Goal: Transaction & Acquisition: Subscribe to service/newsletter

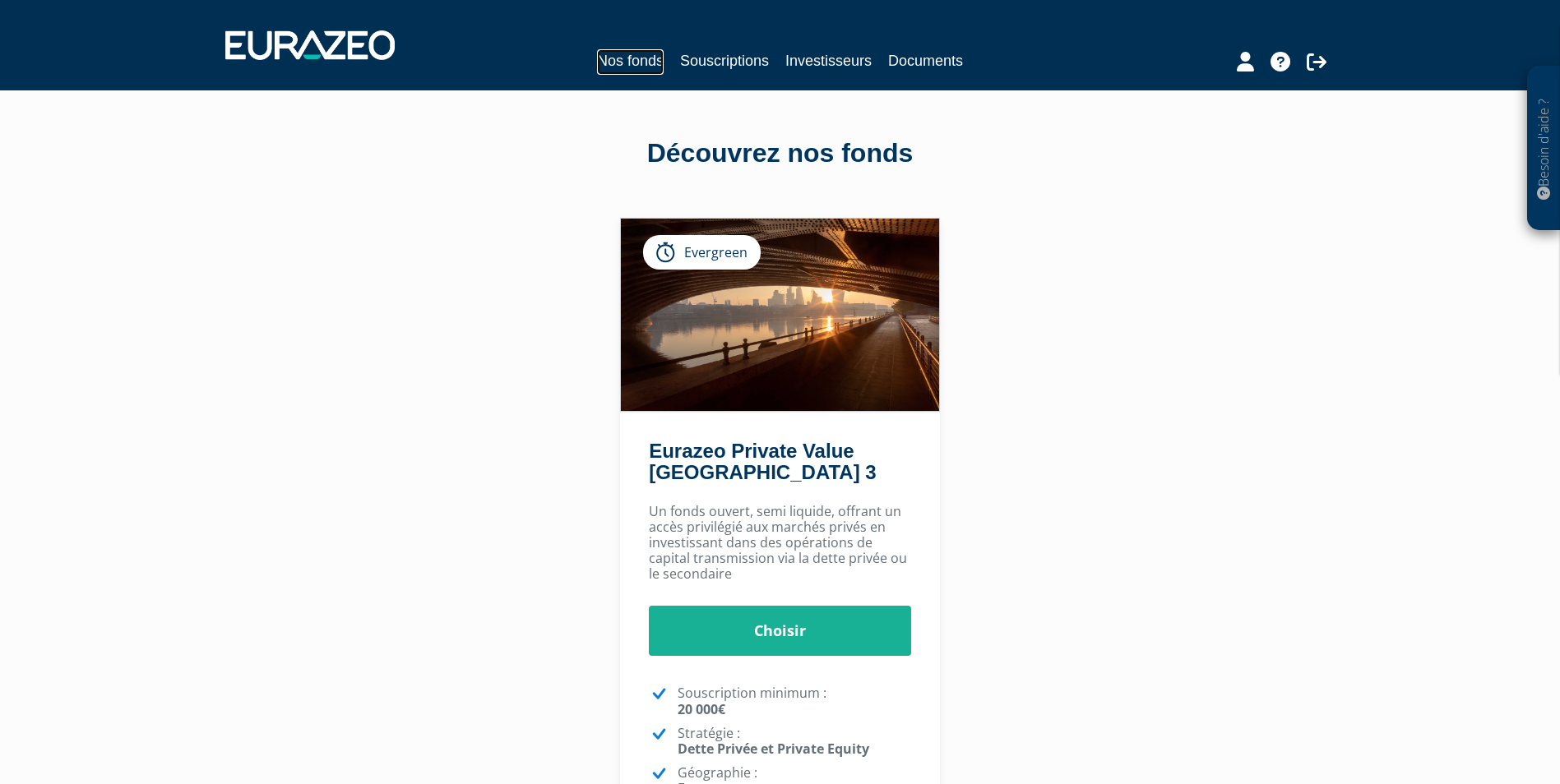
click at [645, 65] on link "Nos fonds" at bounding box center [630, 61] width 67 height 26
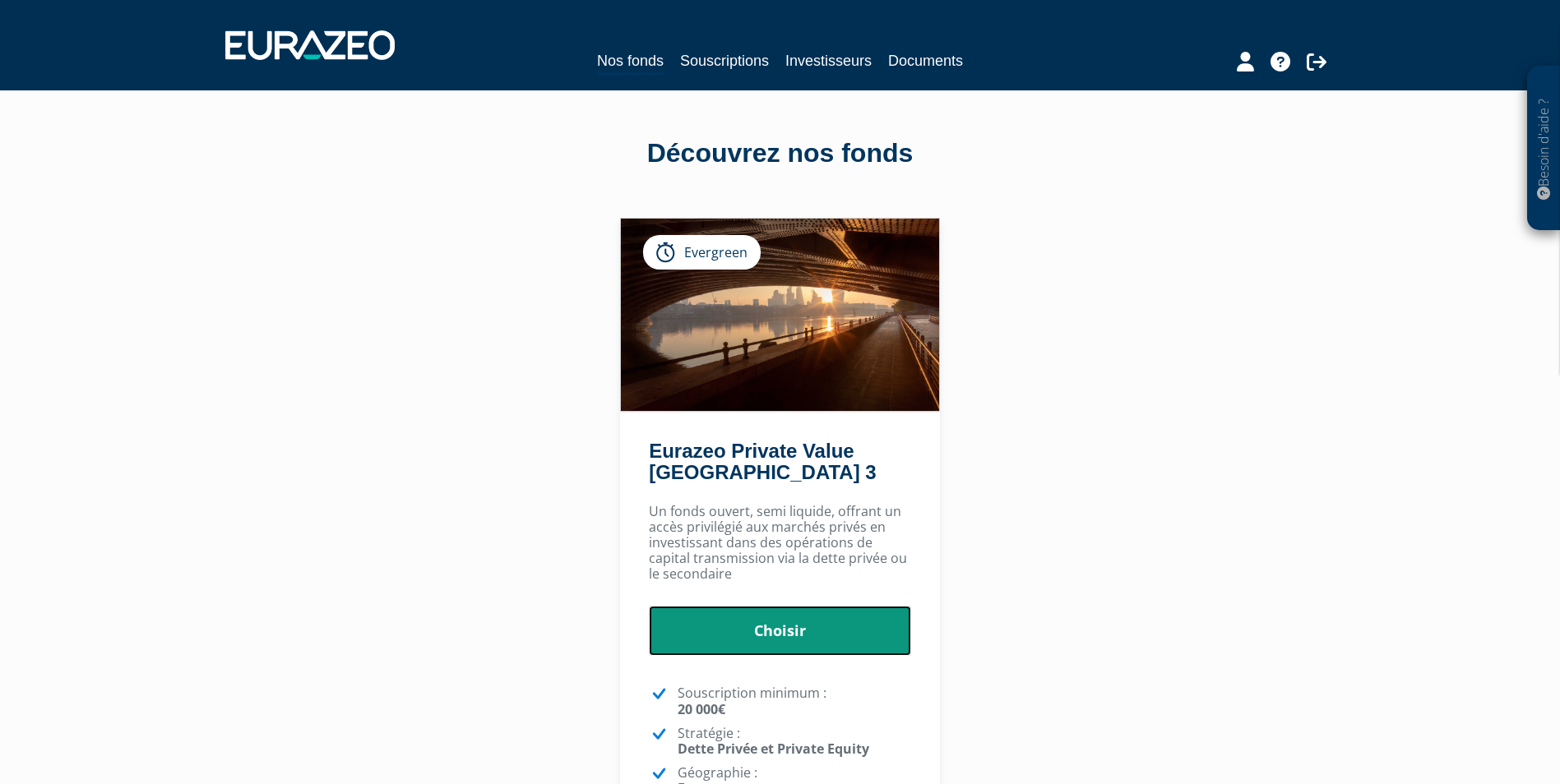
click at [733, 611] on link "Choisir" at bounding box center [780, 630] width 262 height 51
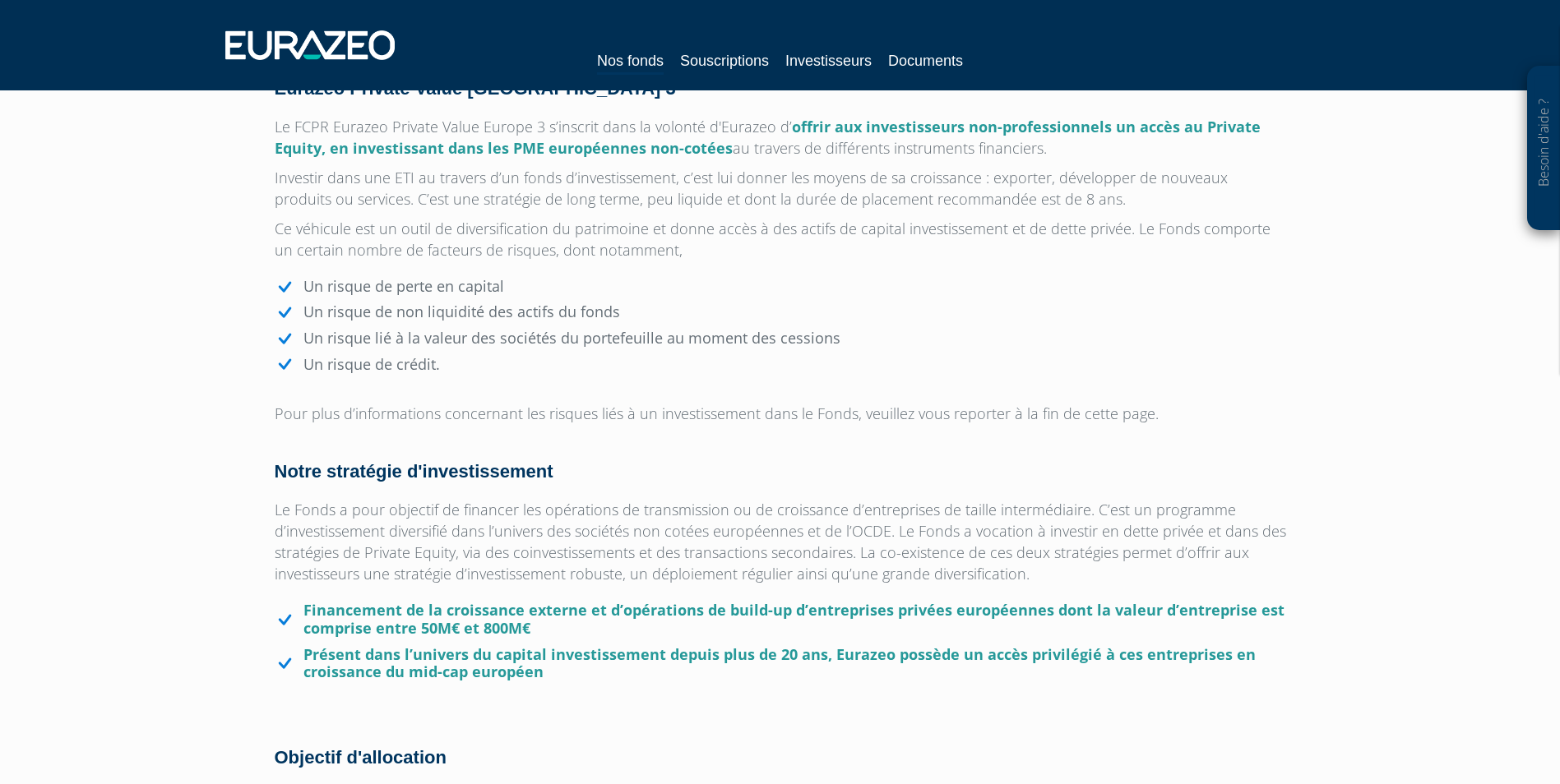
scroll to position [658, 0]
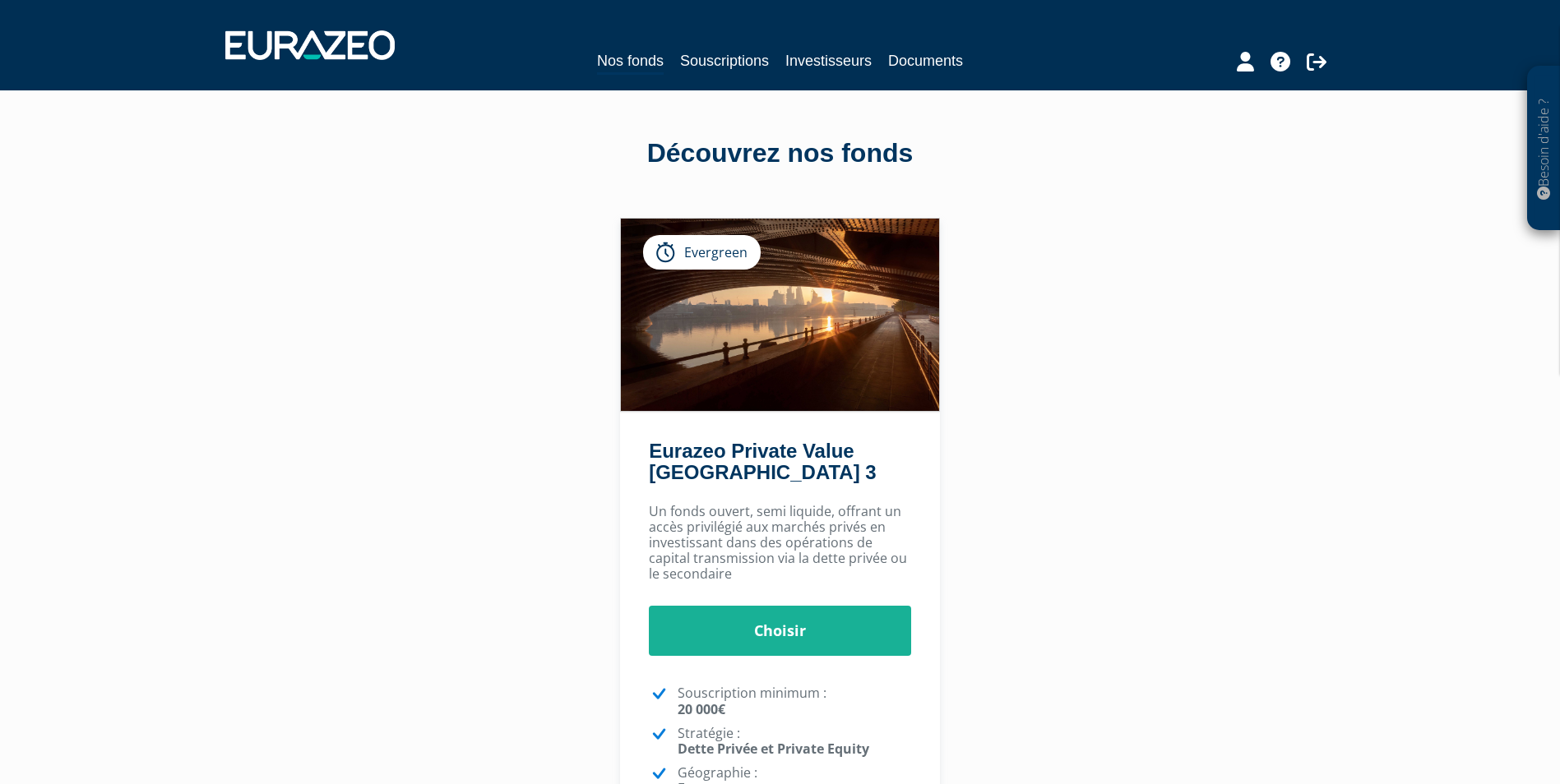
scroll to position [341, 0]
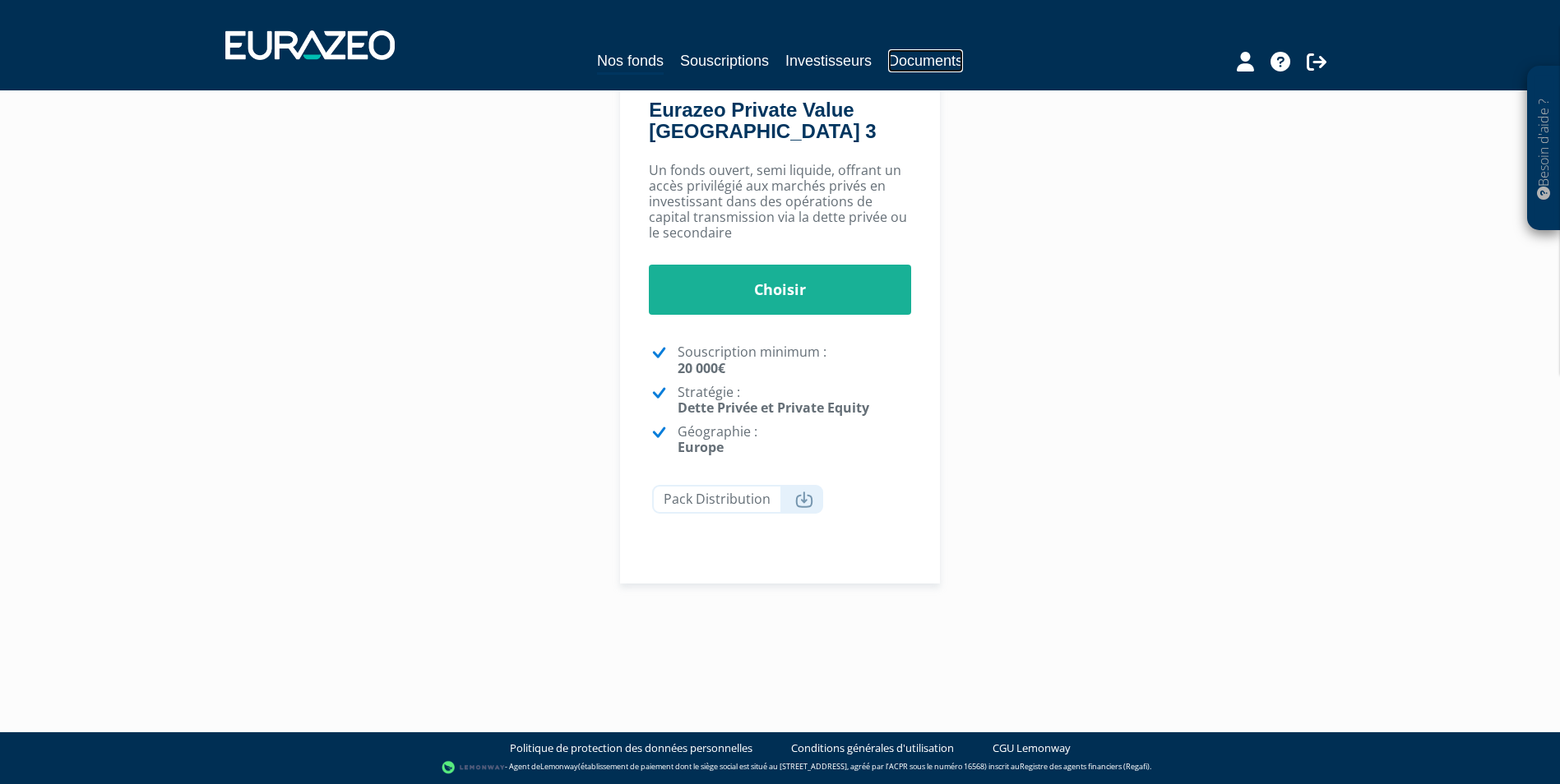
click at [907, 50] on link "Documents" at bounding box center [926, 60] width 75 height 23
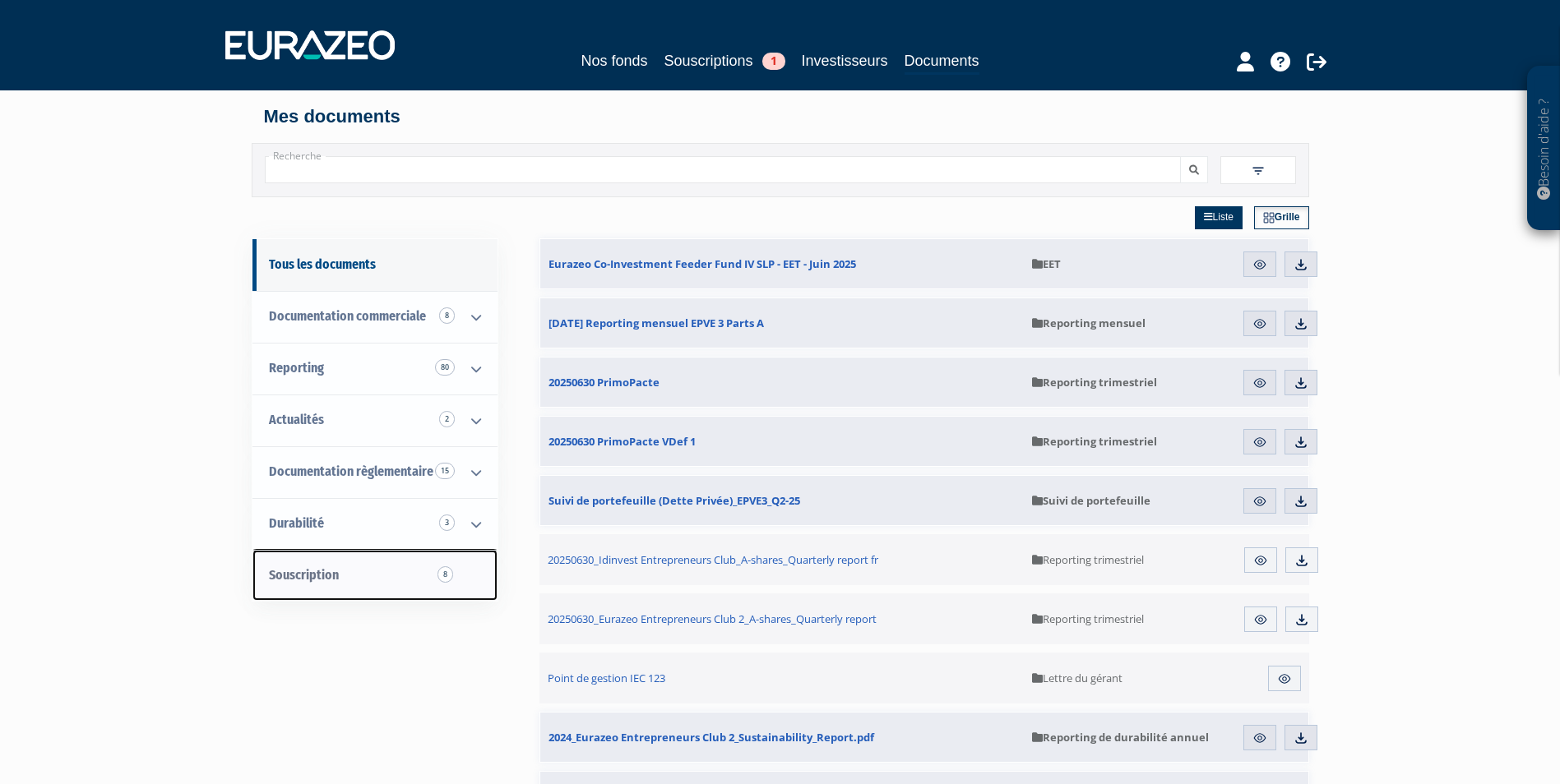
click at [313, 576] on span "Souscription 8" at bounding box center [303, 575] width 70 height 16
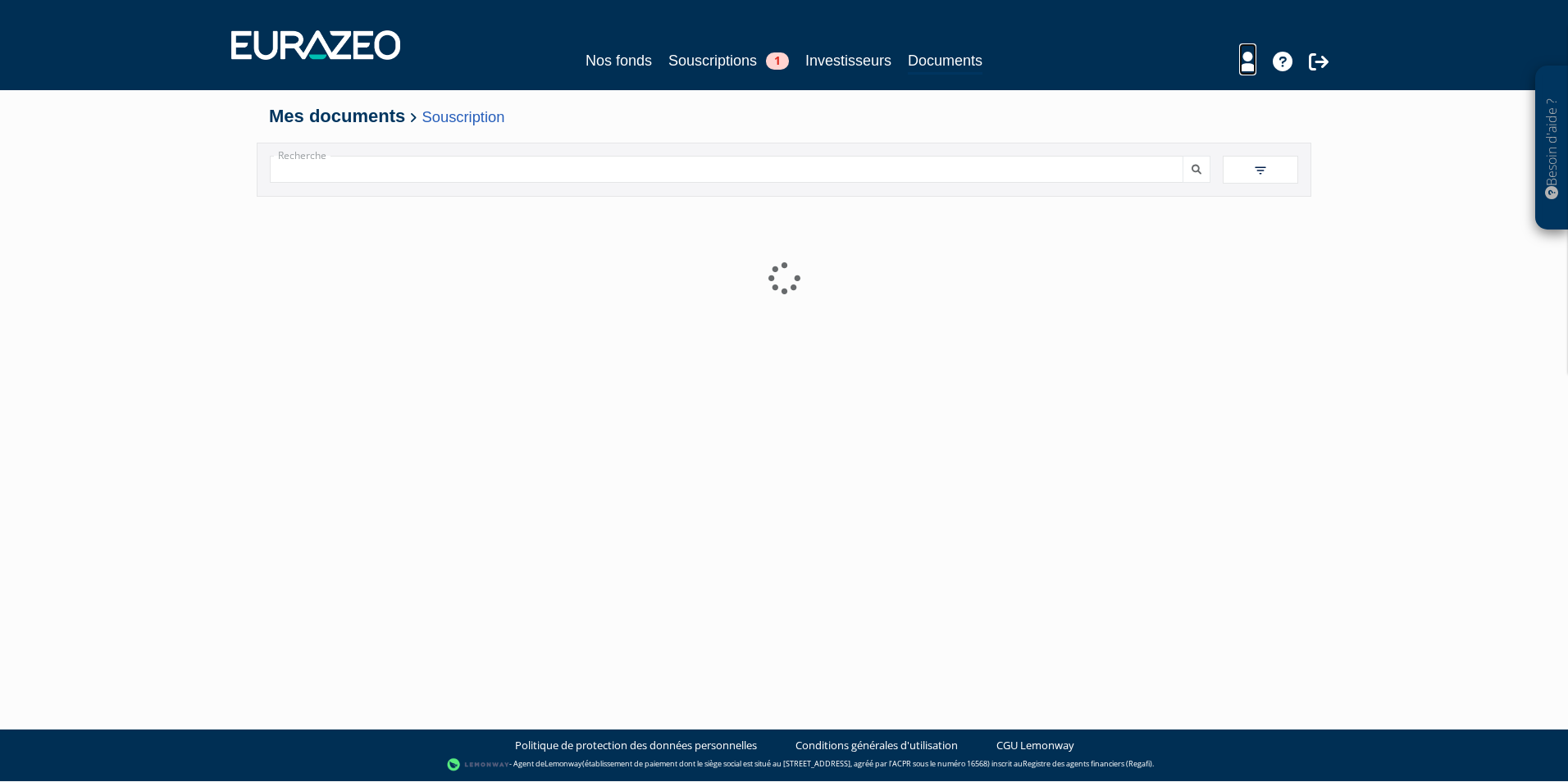
click at [1251, 63] on div at bounding box center [1255, 59] width 189 height 32
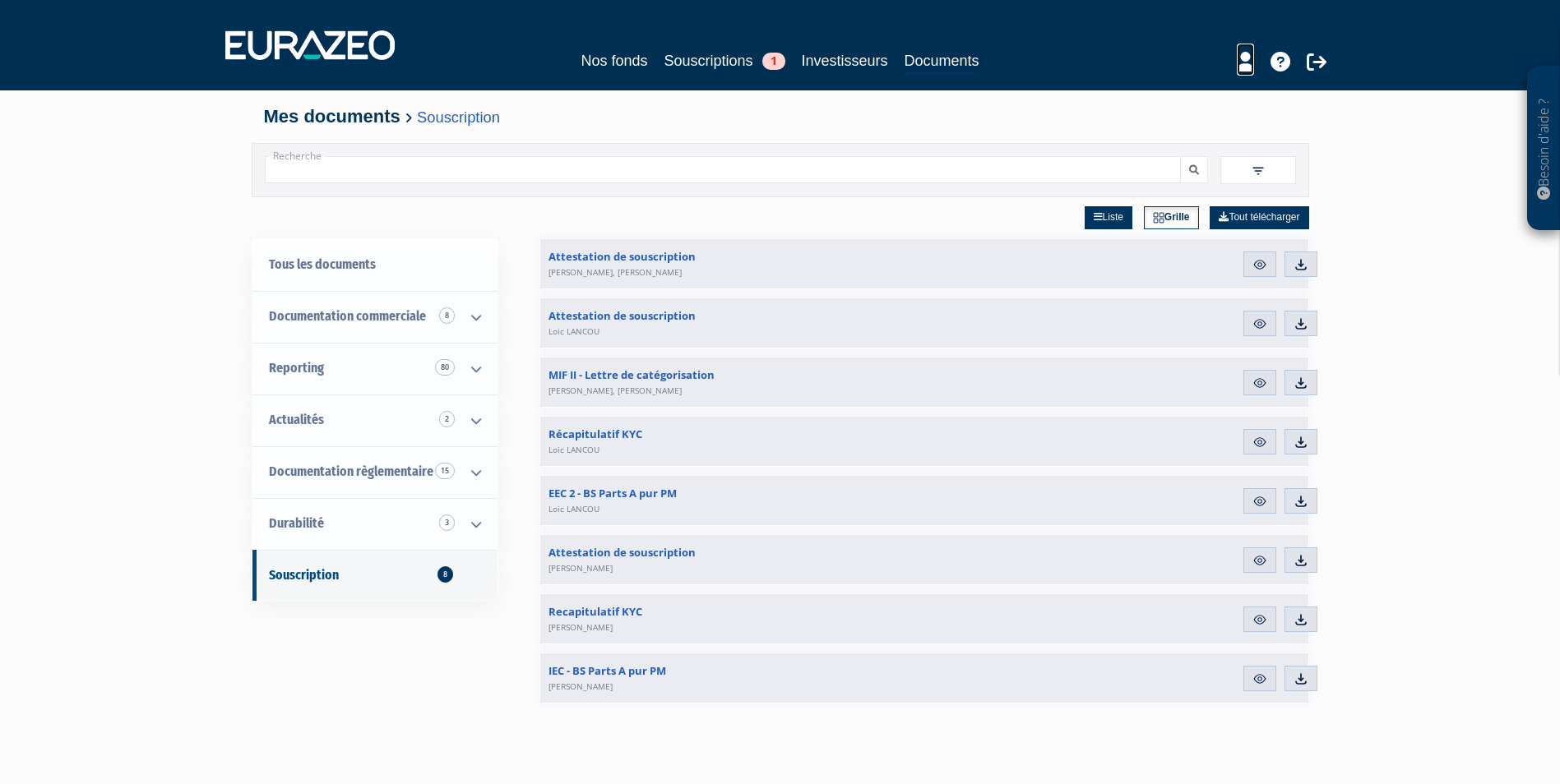
click at [1250, 63] on icon at bounding box center [1245, 61] width 17 height 20
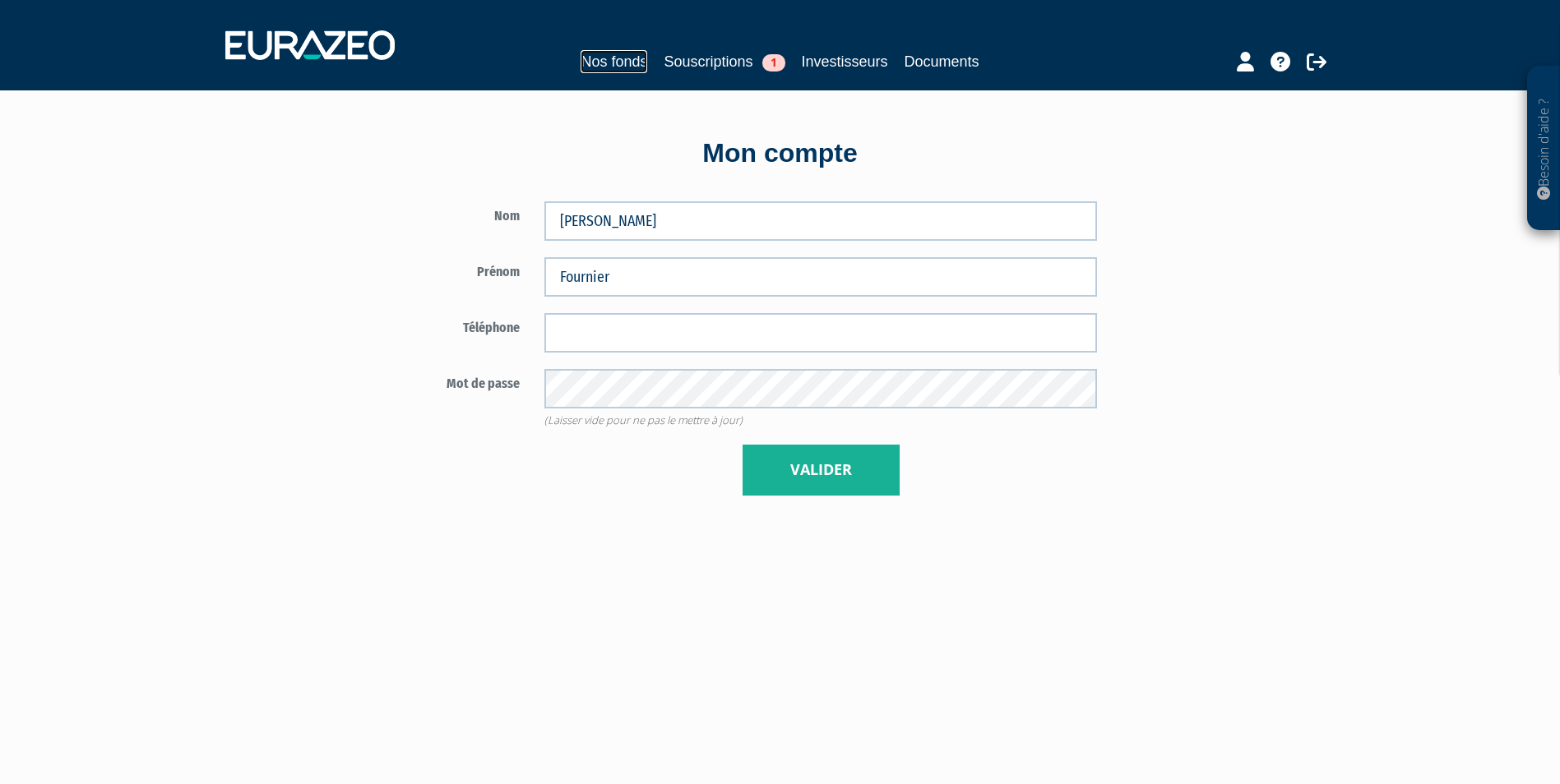
click at [630, 60] on link "Nos fonds" at bounding box center [614, 61] width 67 height 23
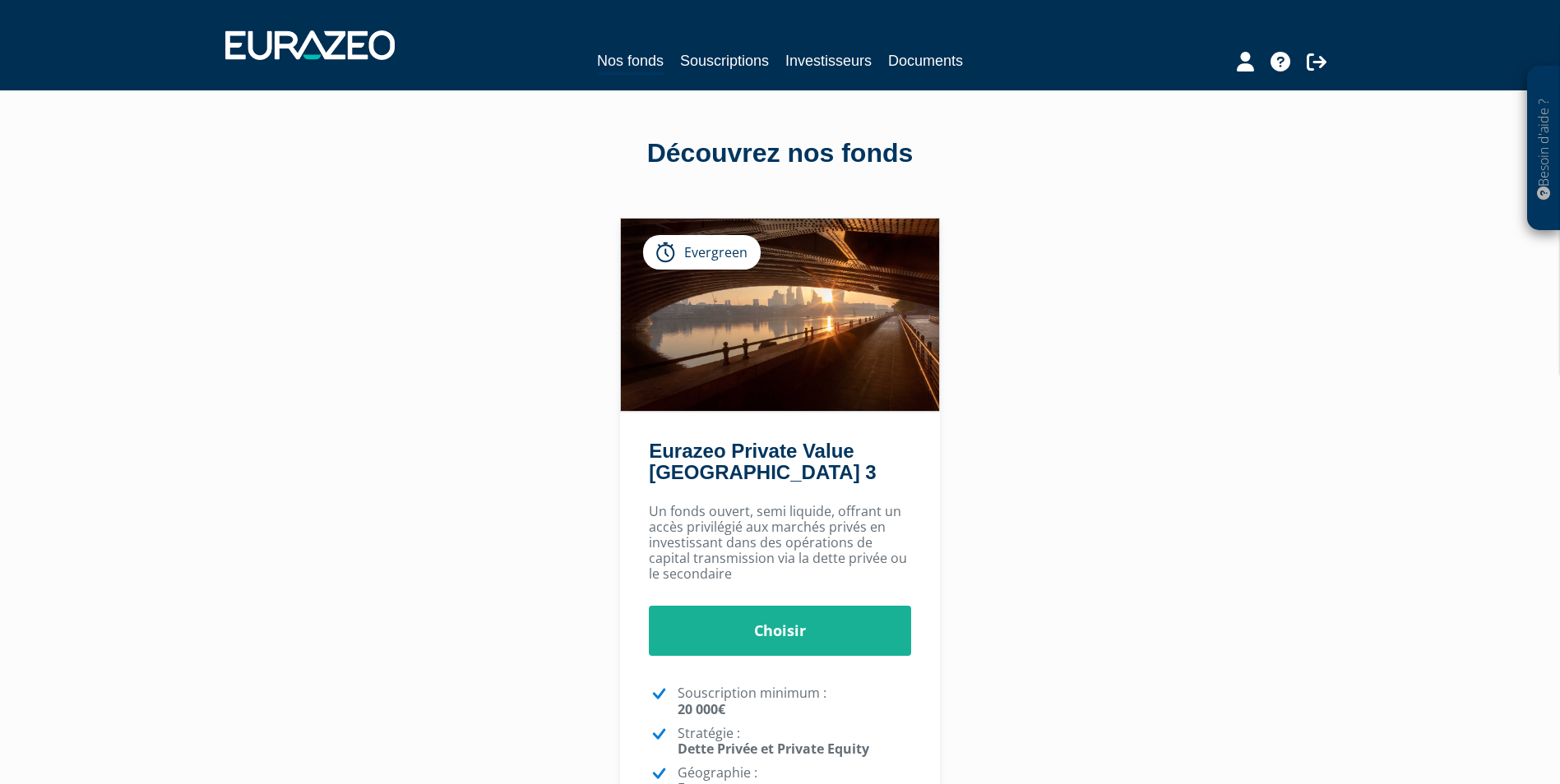
click at [1065, 457] on div "Eurazeo Private Value Europe 3 Evergreen Choisir Choisir" at bounding box center [780, 572] width 1033 height 708
